Goal: Entertainment & Leisure: Consume media (video, audio)

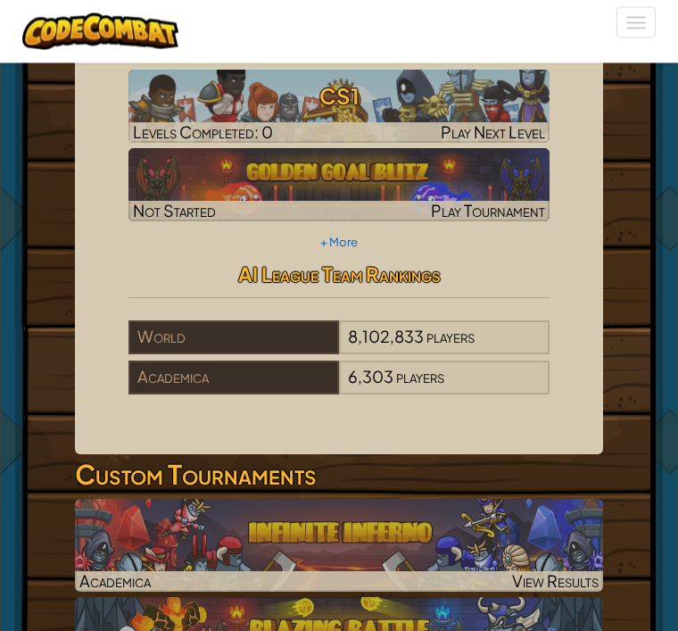
scroll to position [67, 0]
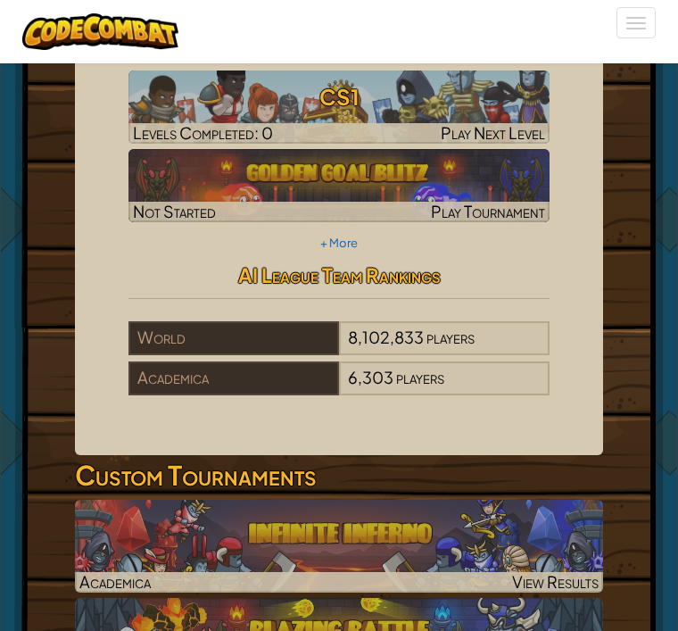
click at [427, 521] on img at bounding box center [339, 545] width 528 height 93
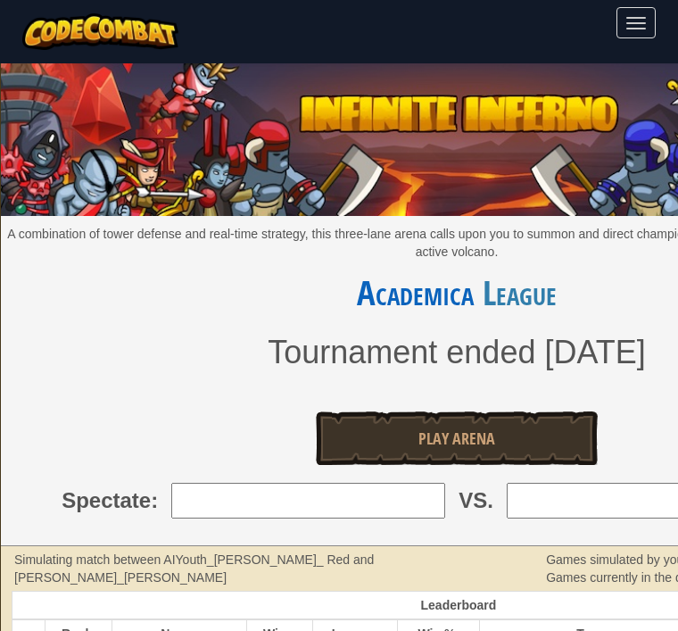
click at [541, 187] on img at bounding box center [457, 136] width 912 height 160
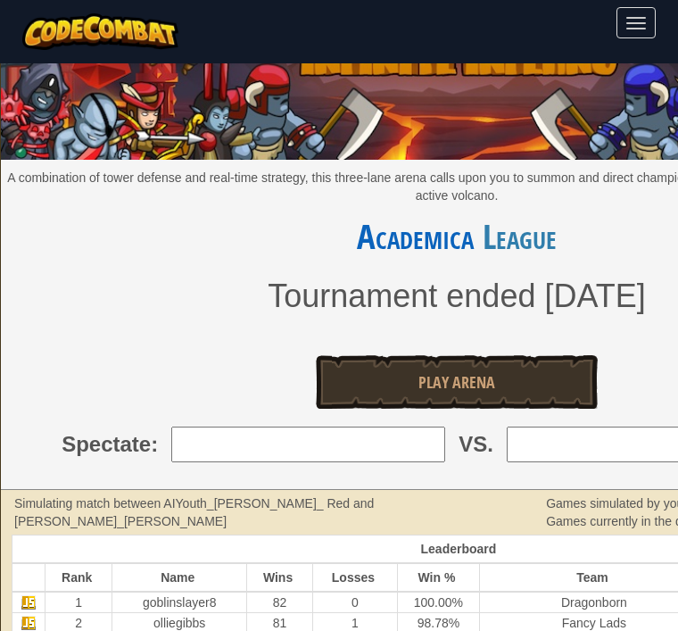
scroll to position [57, 0]
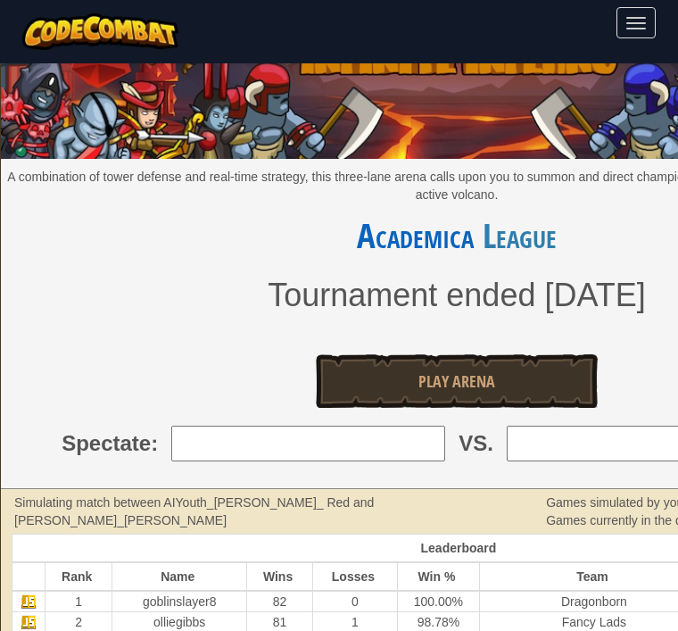
click at [540, 372] on link "Play Arena" at bounding box center [457, 381] width 282 height 54
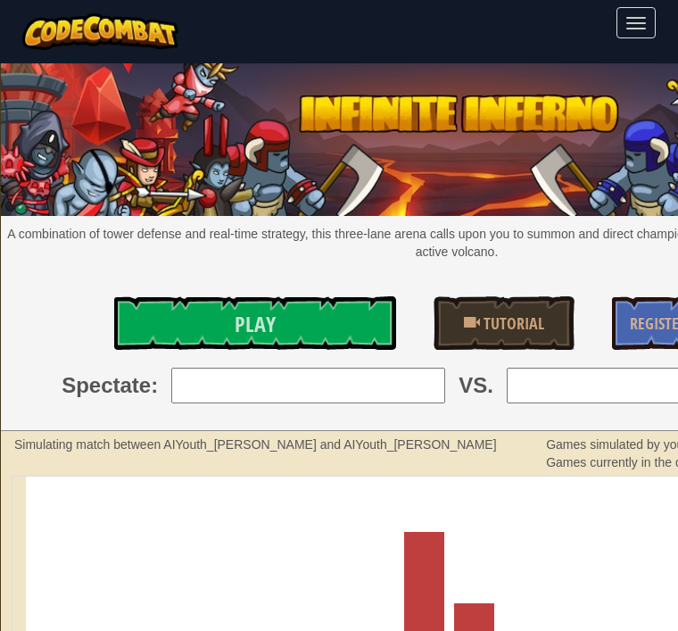
click at [322, 327] on link "Play" at bounding box center [255, 323] width 282 height 54
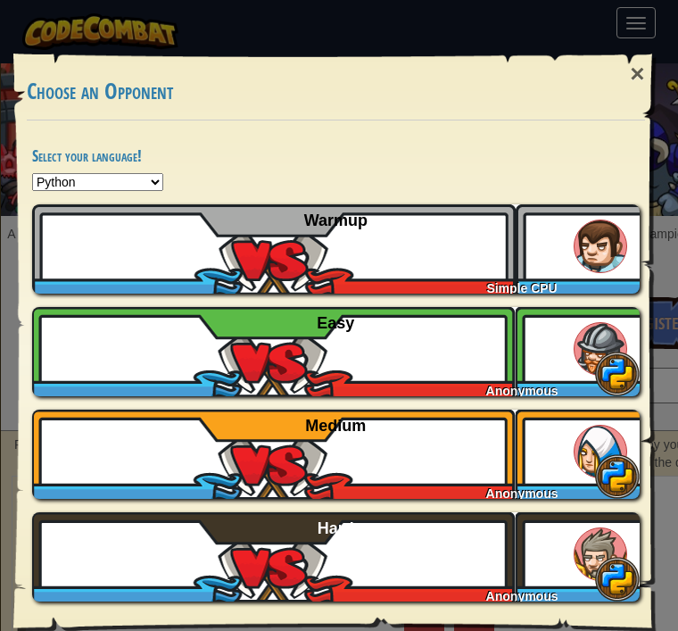
click at [596, 312] on div "ALEXC31554984 Anonymous Easy" at bounding box center [335, 351] width 607 height 89
